Goal: Information Seeking & Learning: Find specific fact

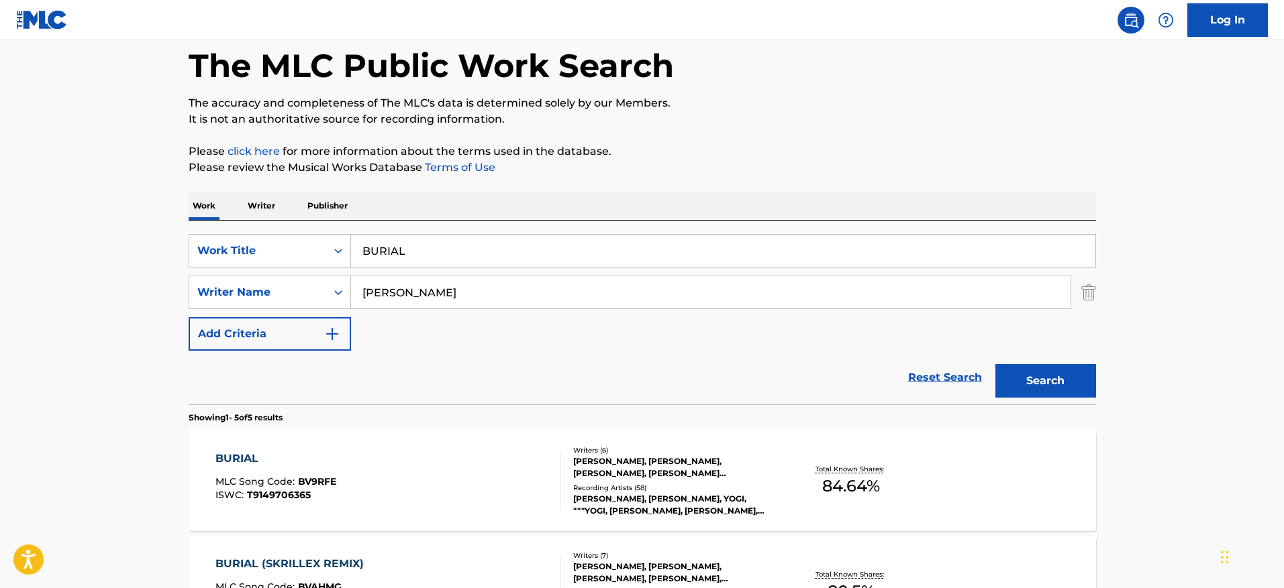
click at [437, 491] on div "BURIAL MLC Song Code : BV9RFE ISWC : T9149706365" at bounding box center [387, 481] width 345 height 60
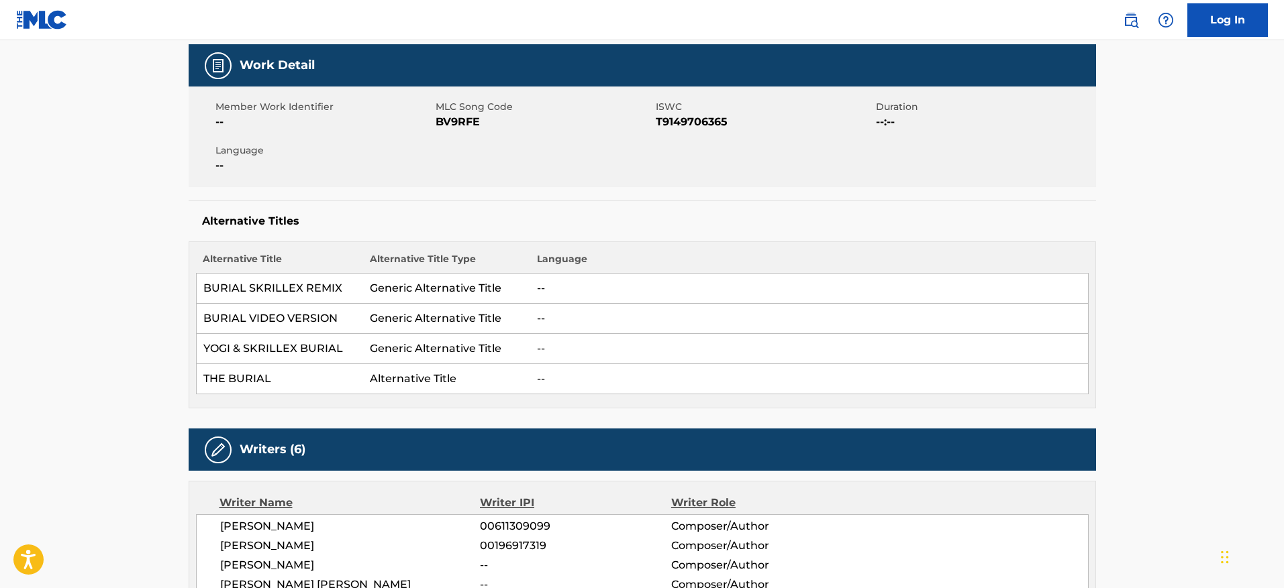
scroll to position [204, 0]
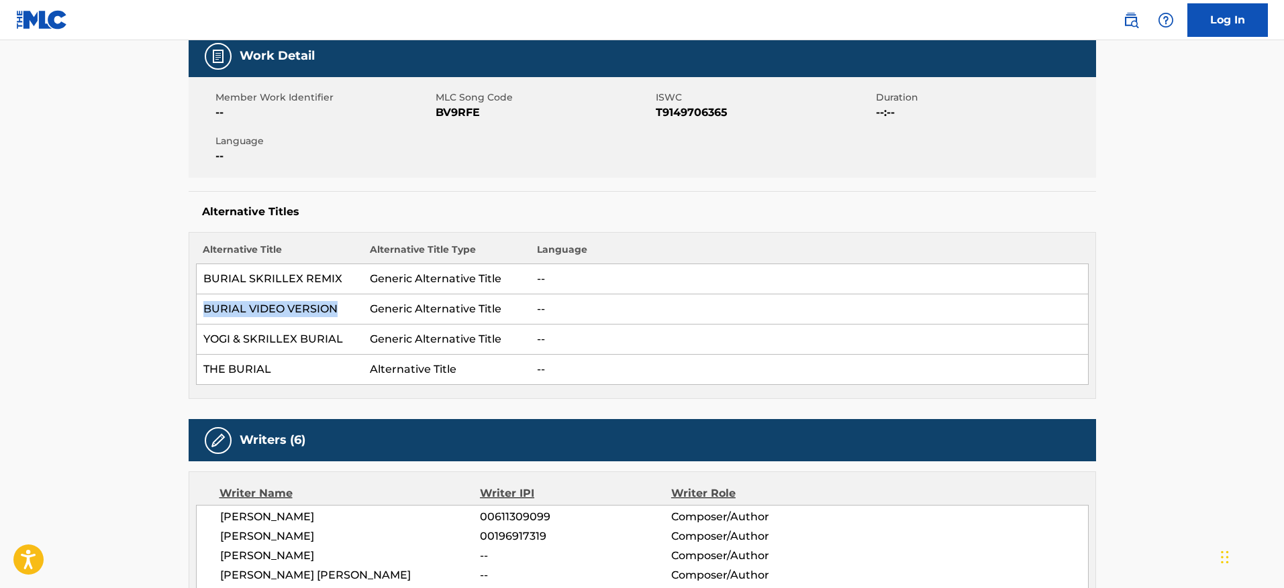
drag, startPoint x: 203, startPoint y: 305, endPoint x: 342, endPoint y: 303, distance: 138.9
click at [342, 303] on td "BURIAL VIDEO VERSION" at bounding box center [279, 310] width 167 height 30
copy td "BURIAL VIDEO VERSION"
drag, startPoint x: 503, startPoint y: 109, endPoint x: 435, endPoint y: 121, distance: 69.4
click at [435, 121] on div "Member Work Identifier -- MLC Song Code BV9RFE ISWC T9149706365 Duration --:-- …" at bounding box center [642, 127] width 907 height 101
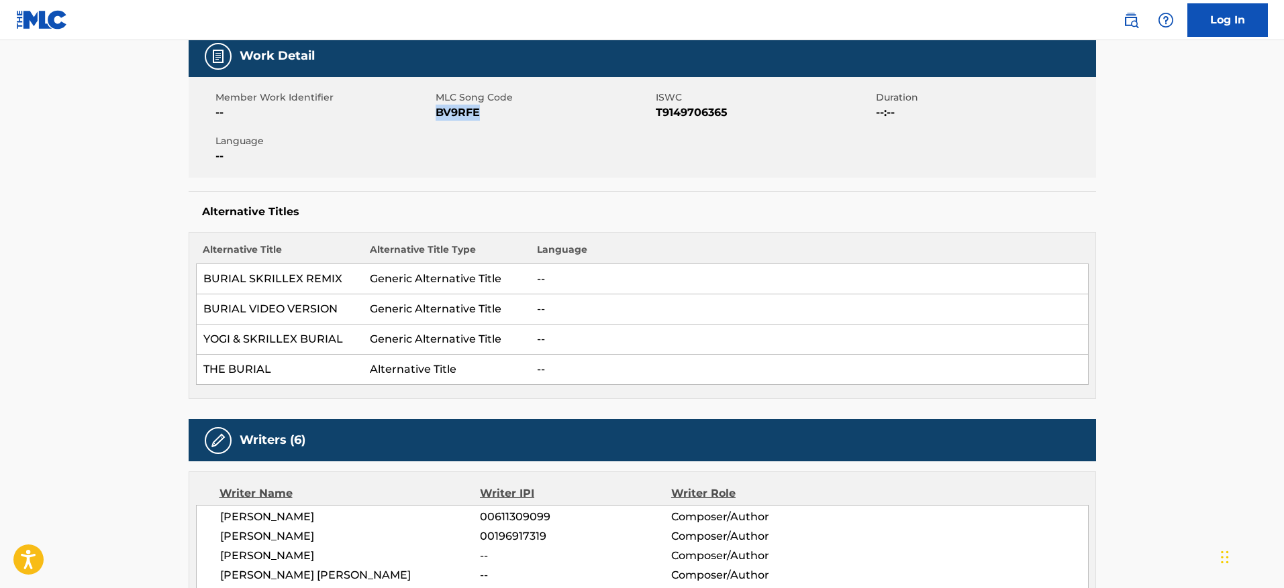
copy span "BV9RFE"
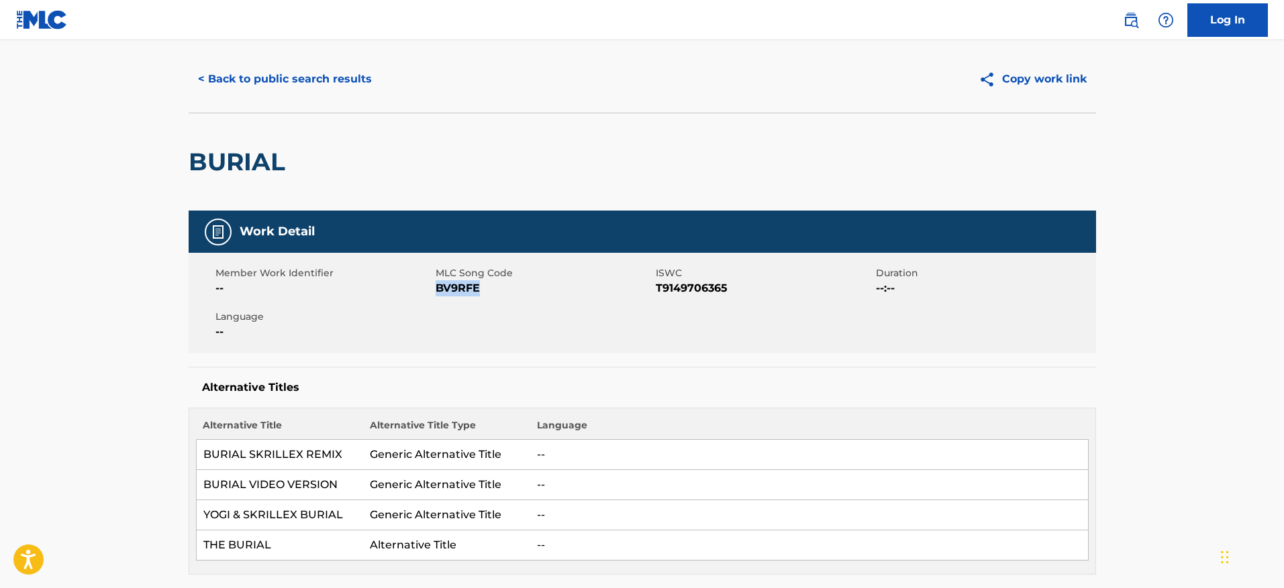
scroll to position [0, 0]
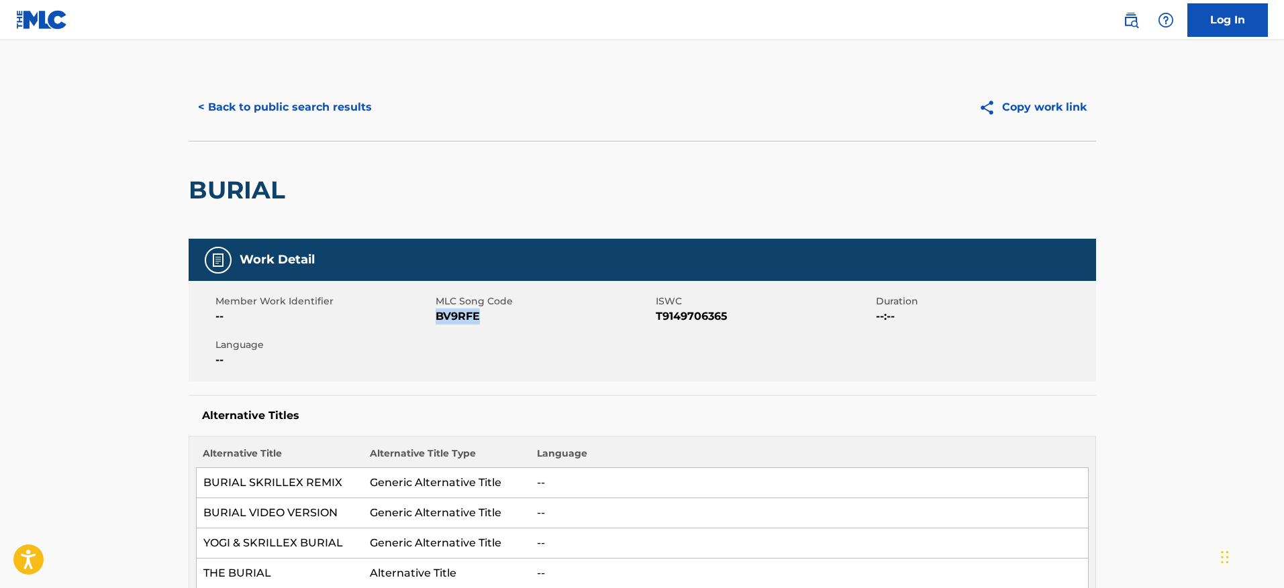
click at [362, 113] on button "< Back to public search results" at bounding box center [285, 108] width 193 height 34
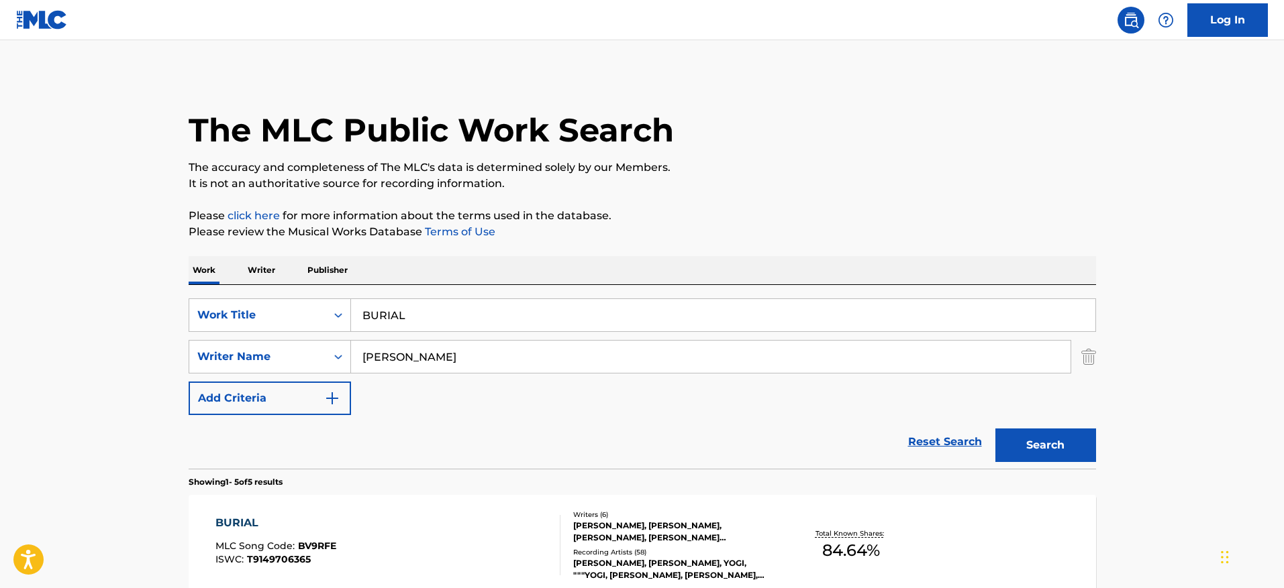
scroll to position [64, 0]
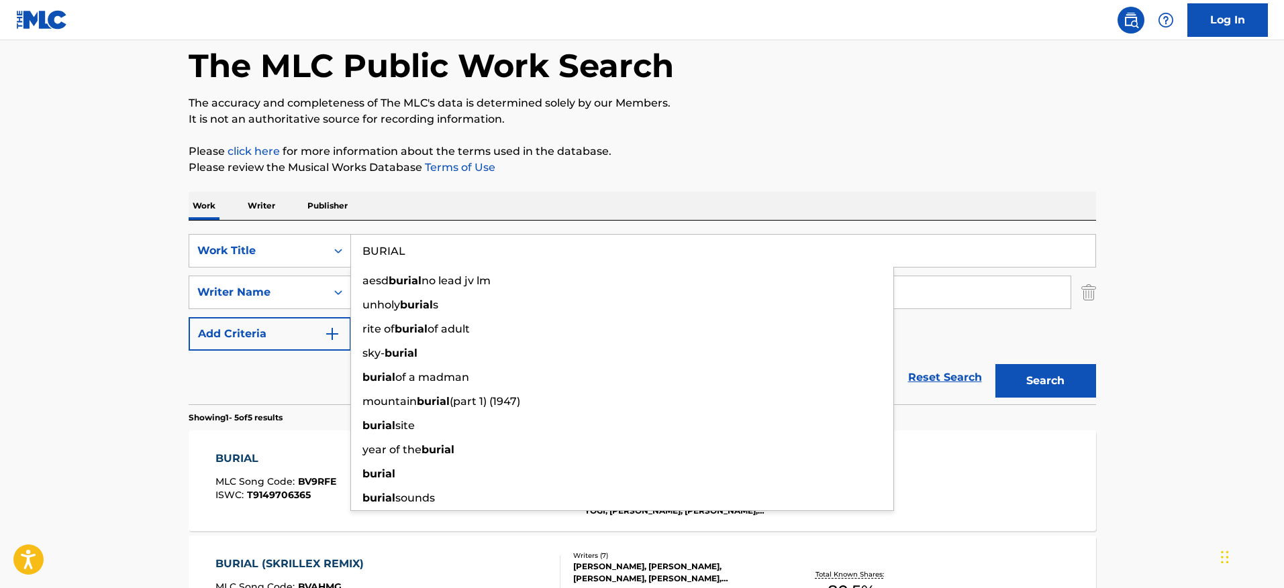
drag, startPoint x: 468, startPoint y: 256, endPoint x: 319, endPoint y: 231, distance: 151.0
click at [319, 231] on div "SearchWithCriteriafdfbc7bf-4a43-4d4b-a55a-dfa056bdacf4 Work Title BURIAL aesd b…" at bounding box center [642, 313] width 907 height 184
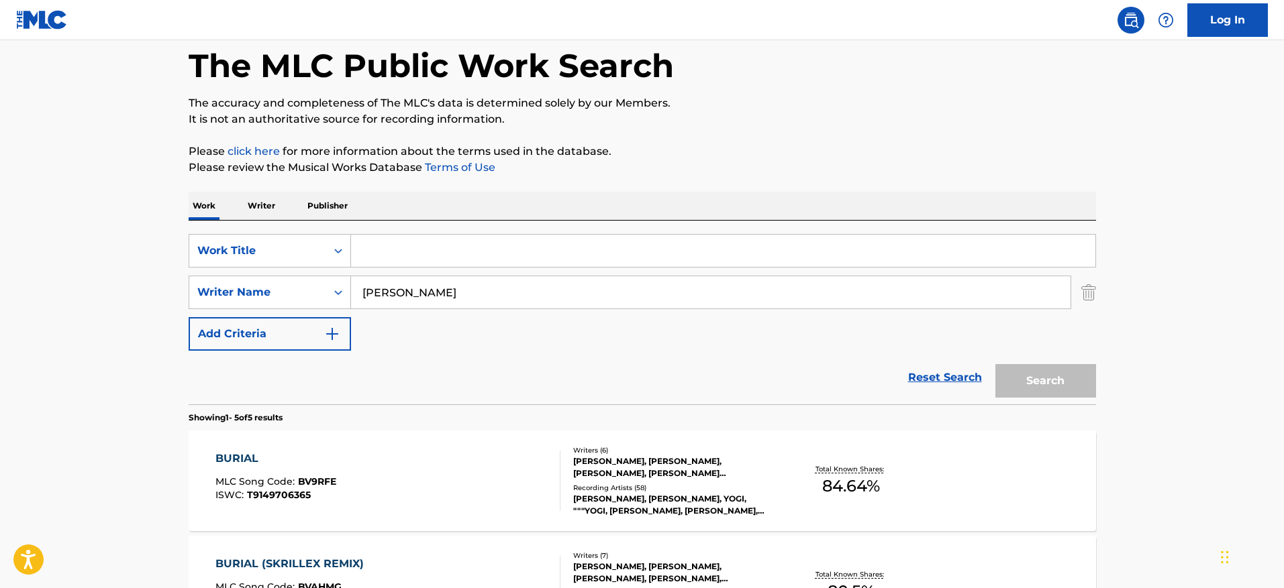
paste input "BUSSIN MOVES"
type input "BUSSIN MOVES"
click at [949, 131] on div "The MLC Public Work Search The accuracy and completeness of The MLC's data is d…" at bounding box center [641, 512] width 939 height 1007
click at [1047, 369] on button "Search" at bounding box center [1045, 381] width 101 height 34
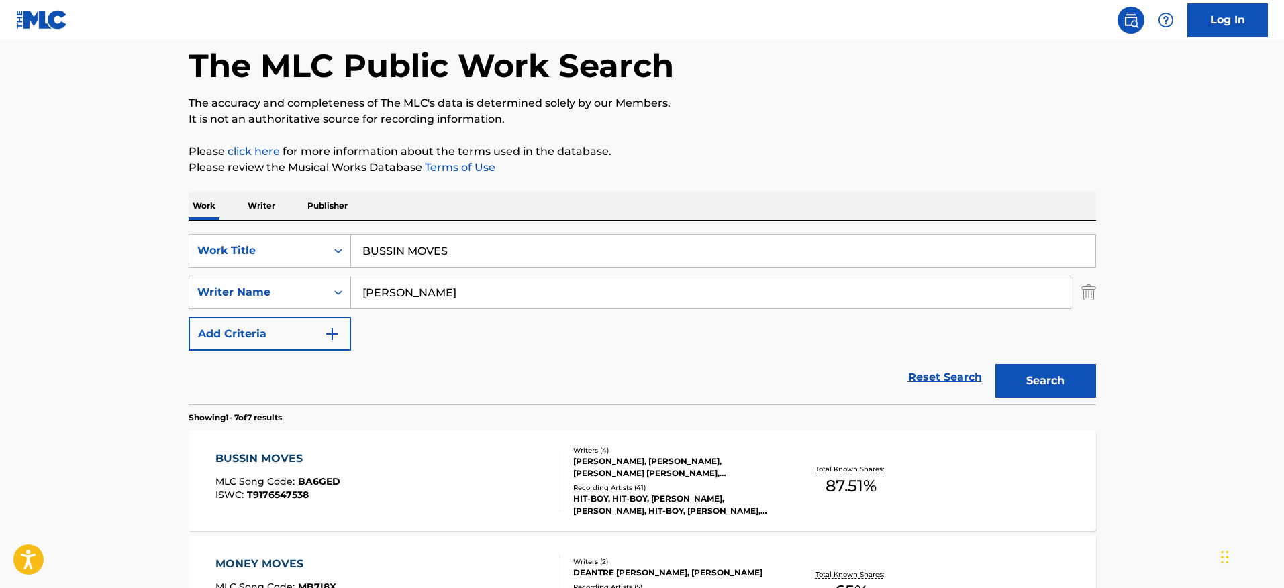
click at [971, 485] on div "BUSSIN MOVES MLC Song Code : BA6GED ISWC : T9176547538 Writers ( 4 ) [PERSON_NA…" at bounding box center [642, 481] width 907 height 101
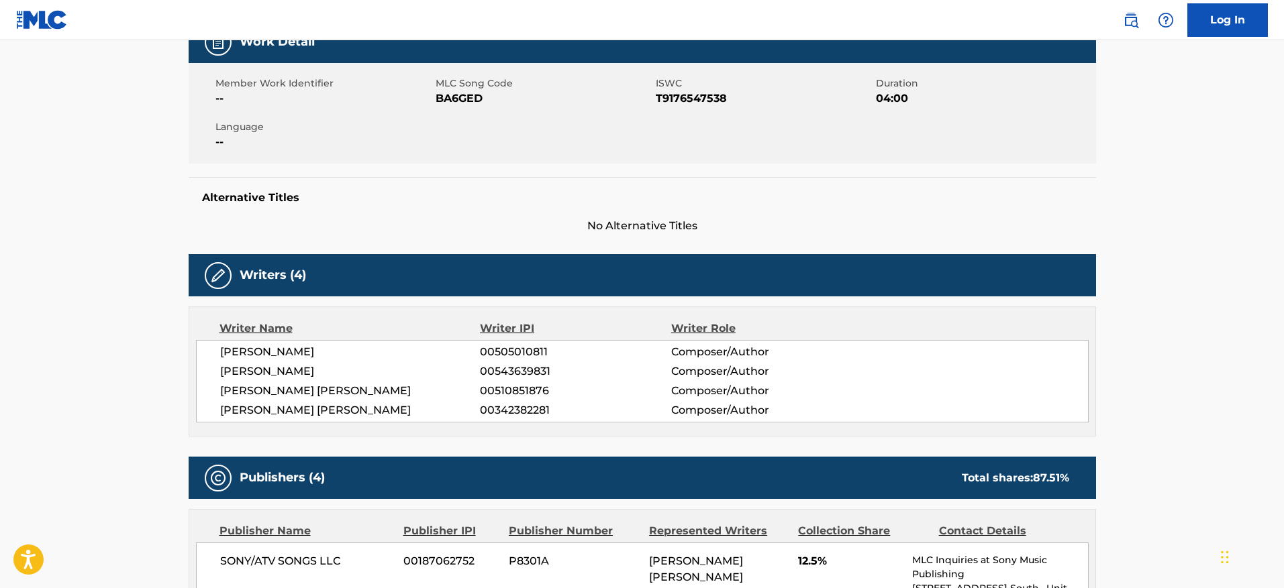
scroll to position [226, 0]
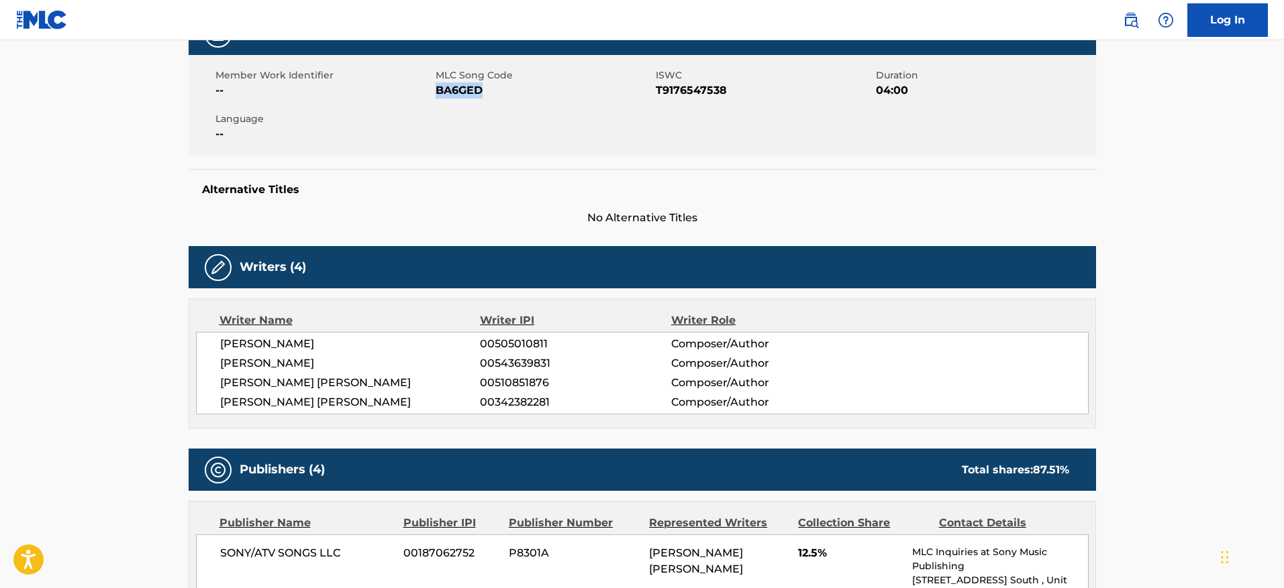
drag, startPoint x: 482, startPoint y: 93, endPoint x: 437, endPoint y: 94, distance: 44.3
click at [437, 94] on span "BA6GED" at bounding box center [543, 91] width 217 height 16
copy span "BA6GED"
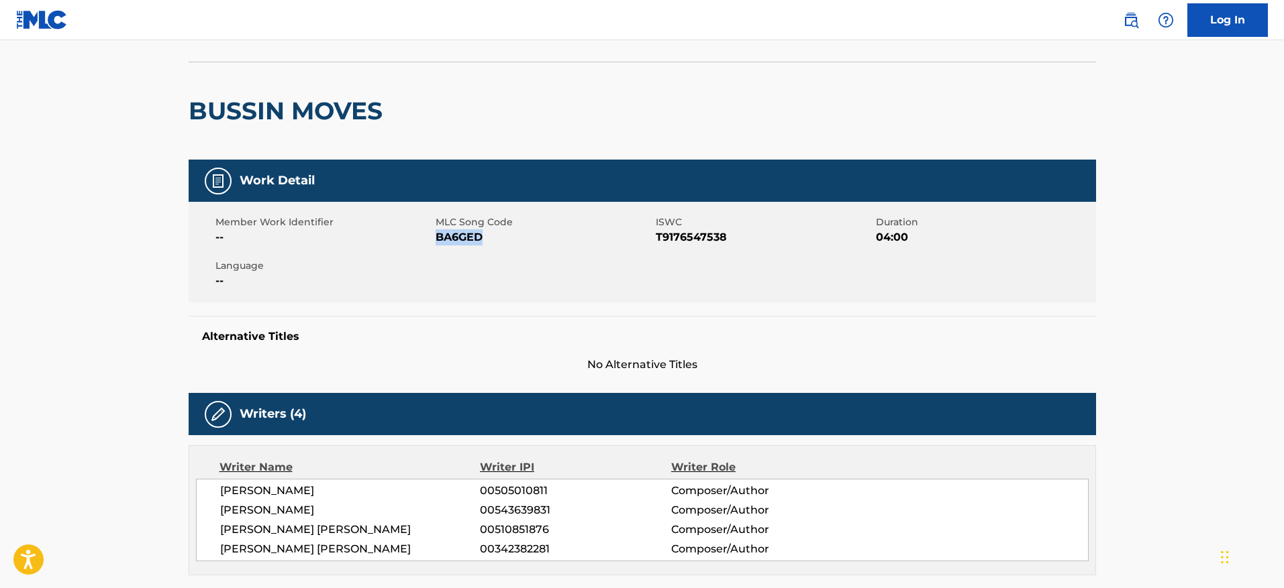
scroll to position [0, 0]
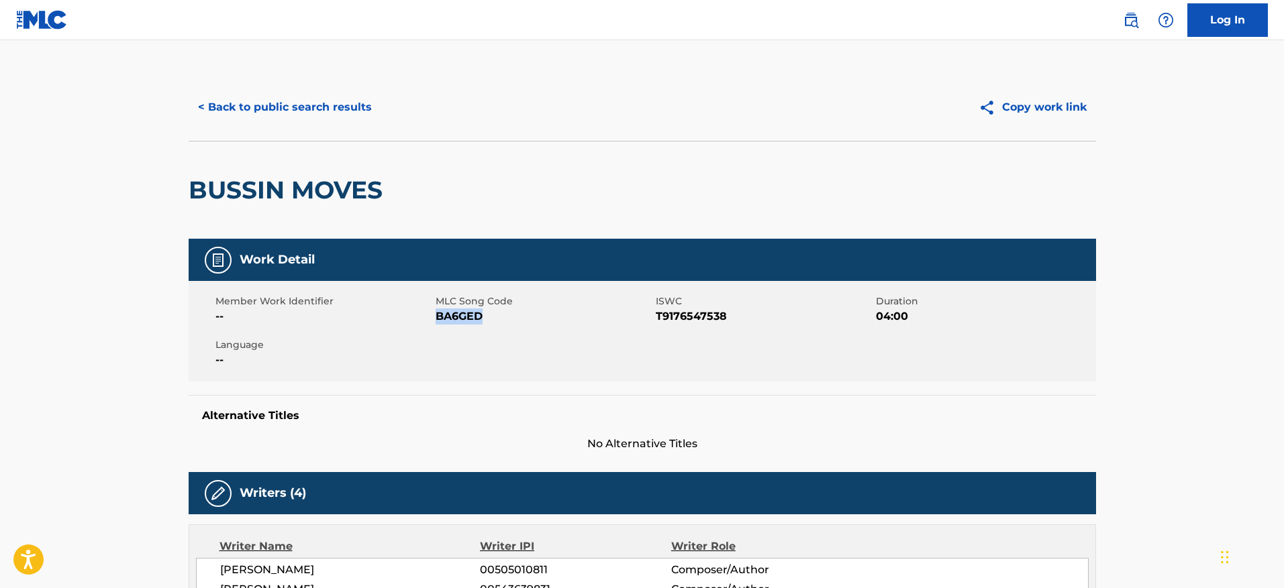
click at [291, 110] on button "< Back to public search results" at bounding box center [285, 108] width 193 height 34
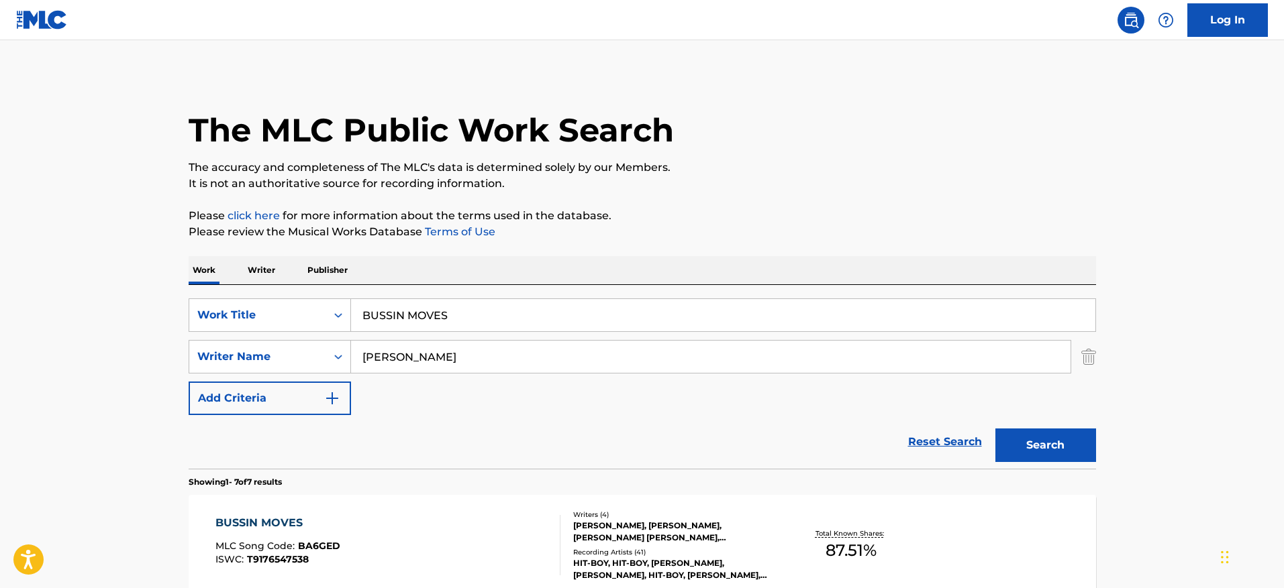
scroll to position [64, 0]
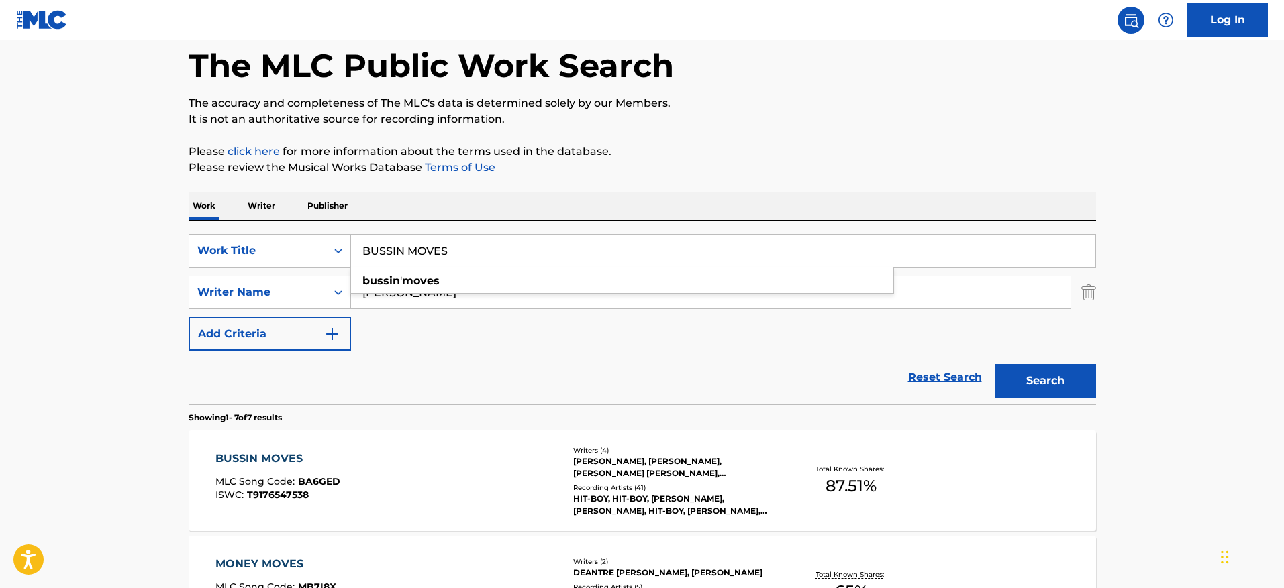
drag, startPoint x: 476, startPoint y: 255, endPoint x: 356, endPoint y: 249, distance: 120.3
click at [356, 249] on input "BUSSIN MOVES" at bounding box center [723, 251] width 744 height 32
paste input "CAN'T AFFORD IT"
type input "CAN'T AFFORD IT"
click at [995, 364] on button "Search" at bounding box center [1045, 381] width 101 height 34
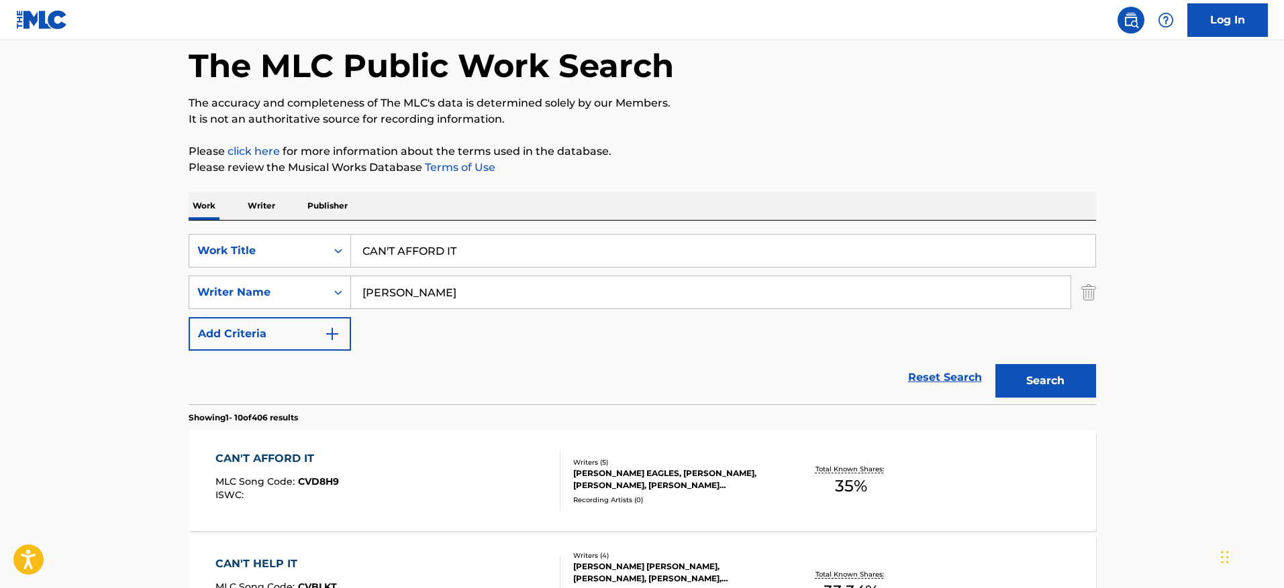
click at [559, 480] on div at bounding box center [554, 481] width 11 height 60
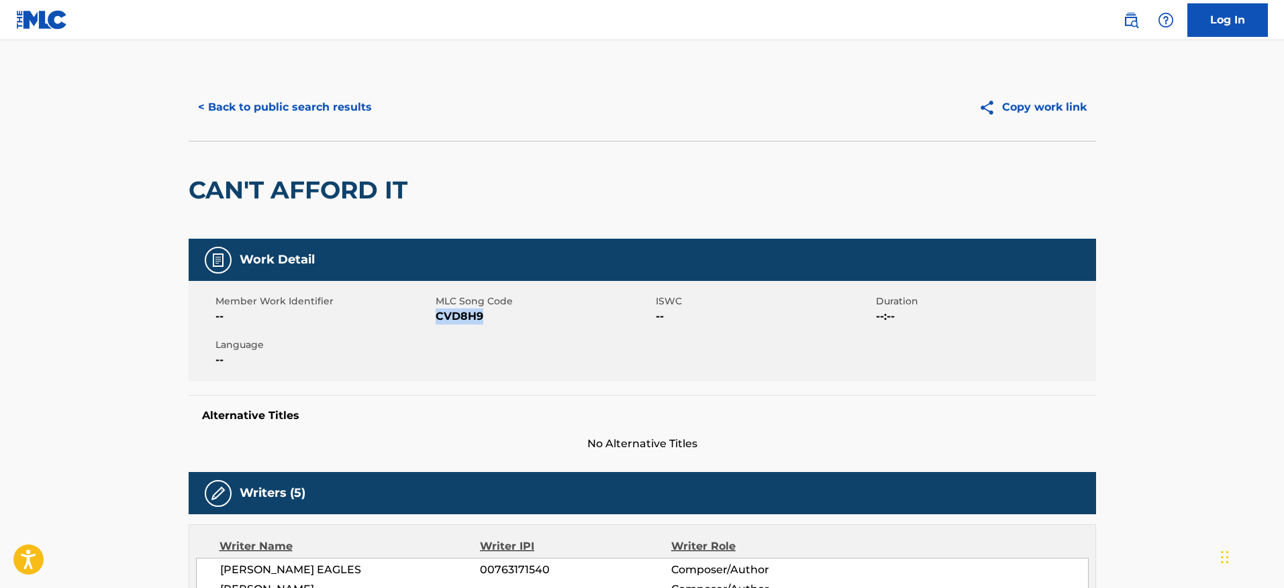
drag, startPoint x: 497, startPoint y: 313, endPoint x: 437, endPoint y: 322, distance: 61.1
click at [437, 322] on span "CVD8H9" at bounding box center [543, 317] width 217 height 16
copy span "CVD8H9"
click at [339, 117] on button "< Back to public search results" at bounding box center [285, 108] width 193 height 34
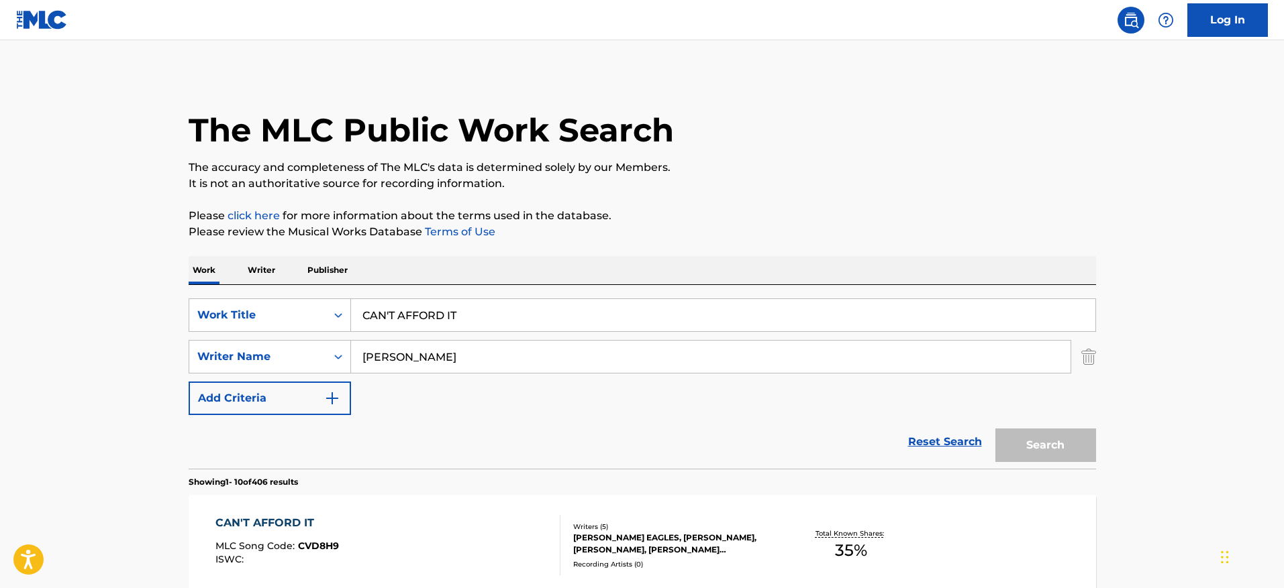
scroll to position [64, 0]
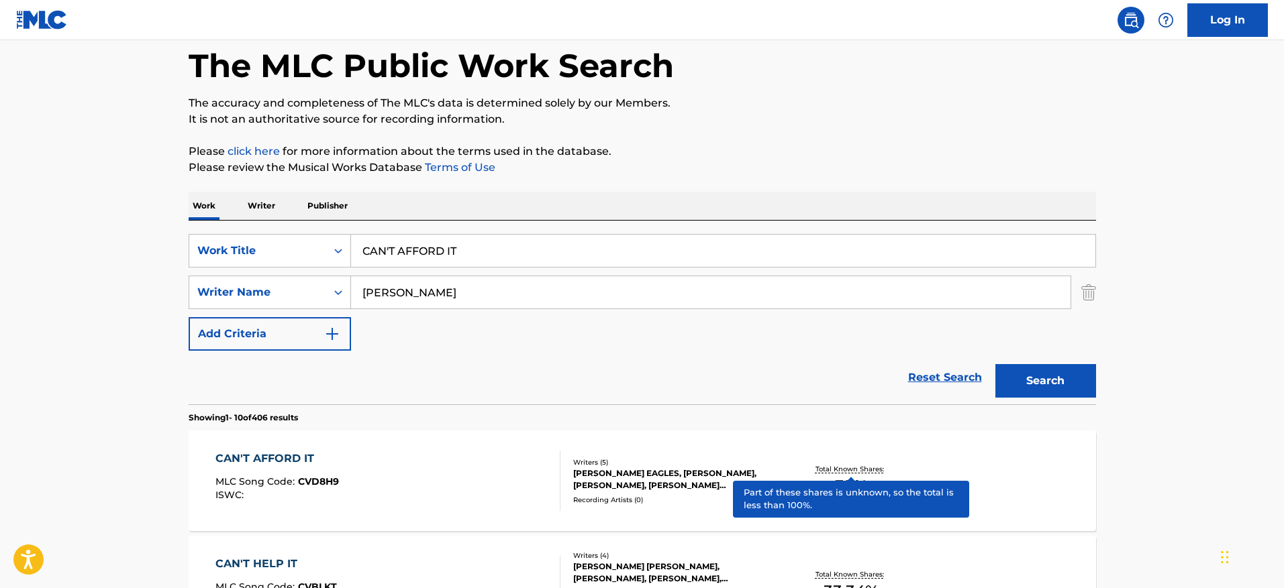
click at [497, 471] on div "CAN'T AFFORD IT MLC Song Code : CVD8H9 ISWC :" at bounding box center [387, 481] width 345 height 60
